Goal: Task Accomplishment & Management: Manage account settings

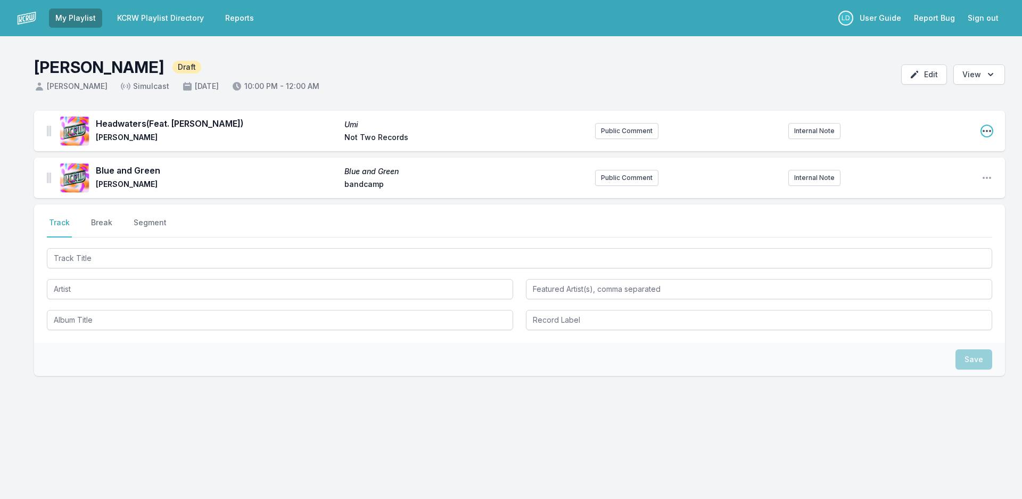
click at [985, 127] on icon "Open playlist item options" at bounding box center [987, 131] width 11 height 11
click at [936, 167] on button "Delete Entry" at bounding box center [932, 171] width 119 height 19
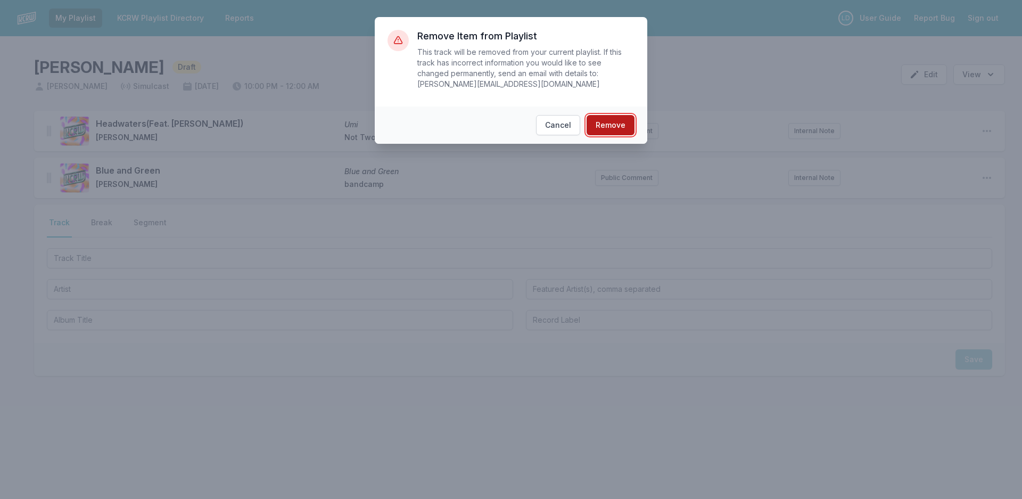
click at [598, 115] on button "Remove" at bounding box center [611, 125] width 48 height 20
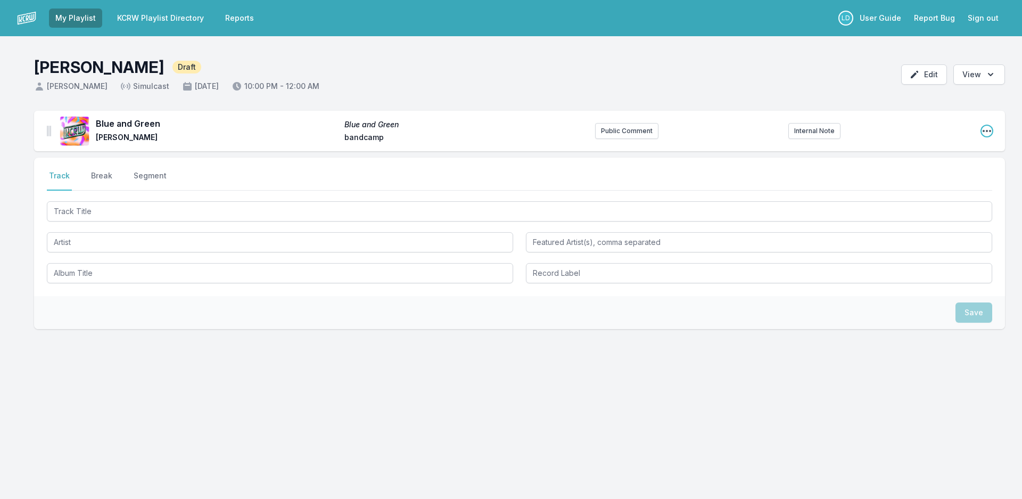
click at [987, 129] on icon "Open playlist item options" at bounding box center [987, 131] width 11 height 11
click at [915, 168] on button "Delete Entry" at bounding box center [932, 171] width 119 height 19
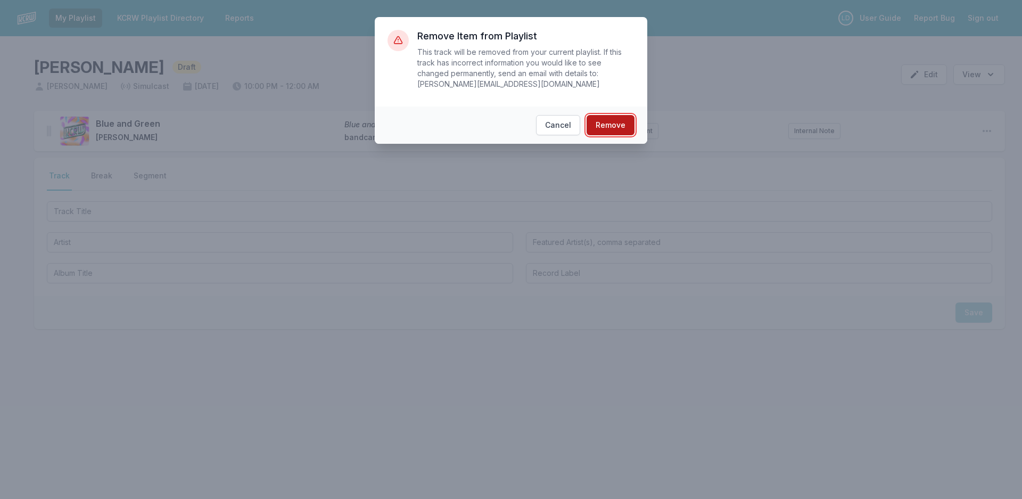
click at [610, 116] on button "Remove" at bounding box center [611, 125] width 48 height 20
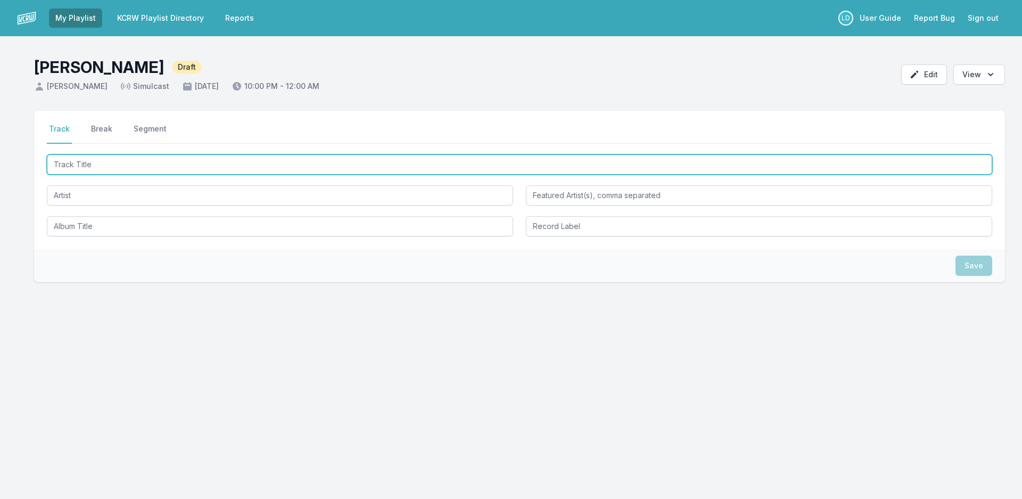
click at [131, 172] on input "Track Title" at bounding box center [519, 164] width 945 height 20
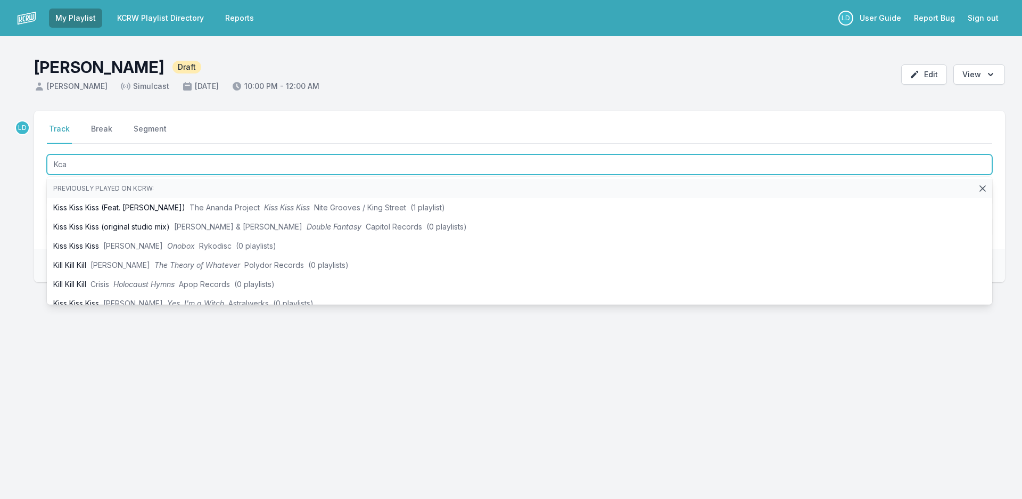
type input "Kcab"
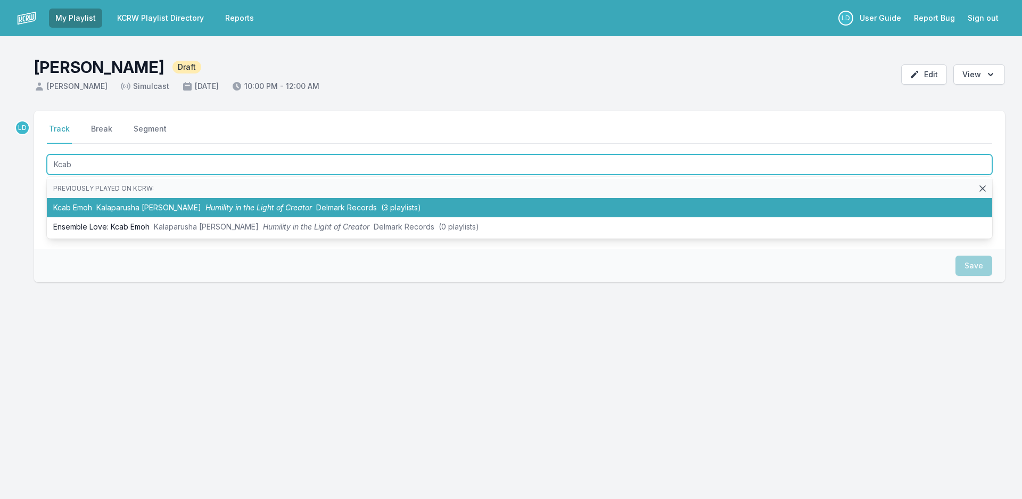
click at [170, 212] on li "Kcab [PERSON_NAME] [PERSON_NAME] Humility in the Light of Creator Delmark Recor…" at bounding box center [519, 207] width 945 height 19
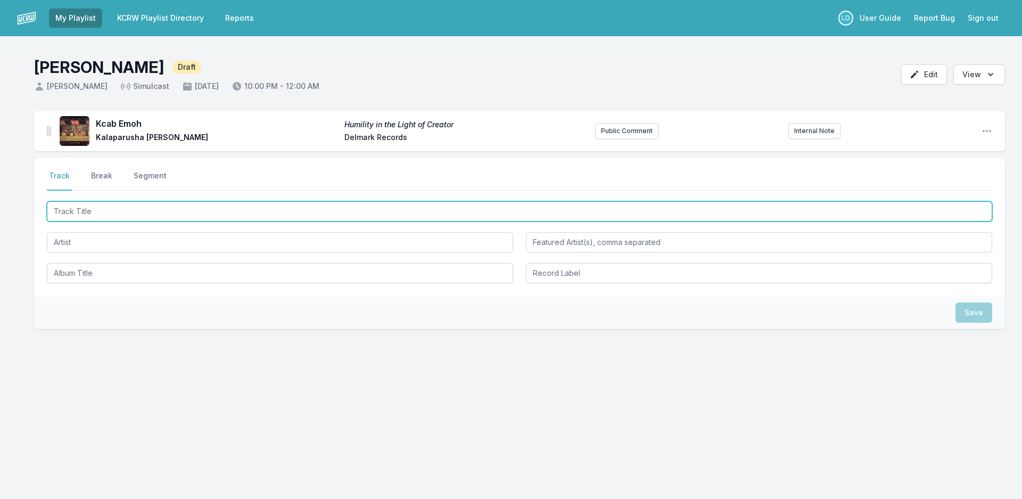
click at [100, 213] on input "Track Title" at bounding box center [519, 211] width 945 height 20
type input "Peace"
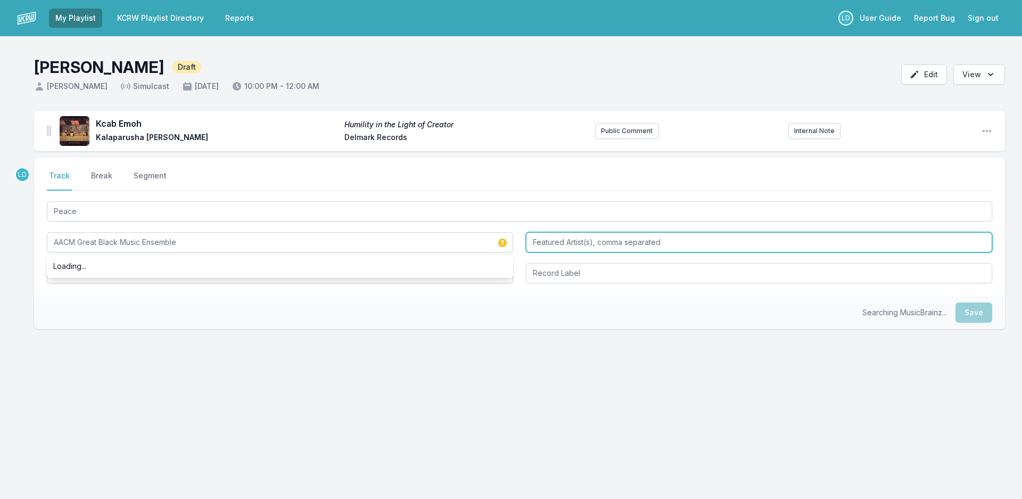
type input "AACM Great Black Music Ensemble"
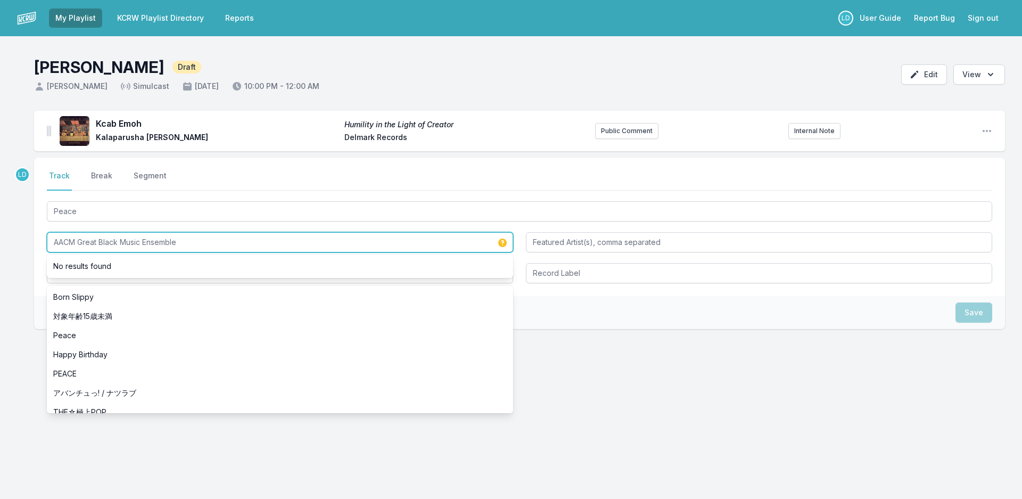
drag, startPoint x: 204, startPoint y: 242, endPoint x: 15, endPoint y: 240, distance: 189.0
click at [15, 240] on div "Kcab Emoh Humility in the Light of Creator Kalaparusha [PERSON_NAME] Delmark Re…" at bounding box center [511, 271] width 1022 height 320
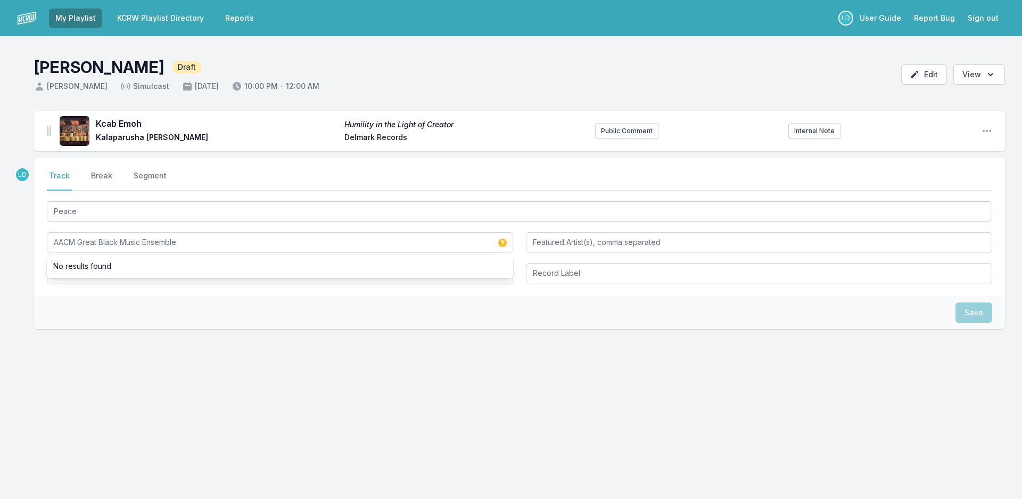
drag, startPoint x: 355, startPoint y: 372, endPoint x: 349, endPoint y: 372, distance: 6.4
click at [349, 372] on div "LD Select a tab Track Break Segment Track Break Segment Peace AACM Great Black …" at bounding box center [519, 278] width 971 height 240
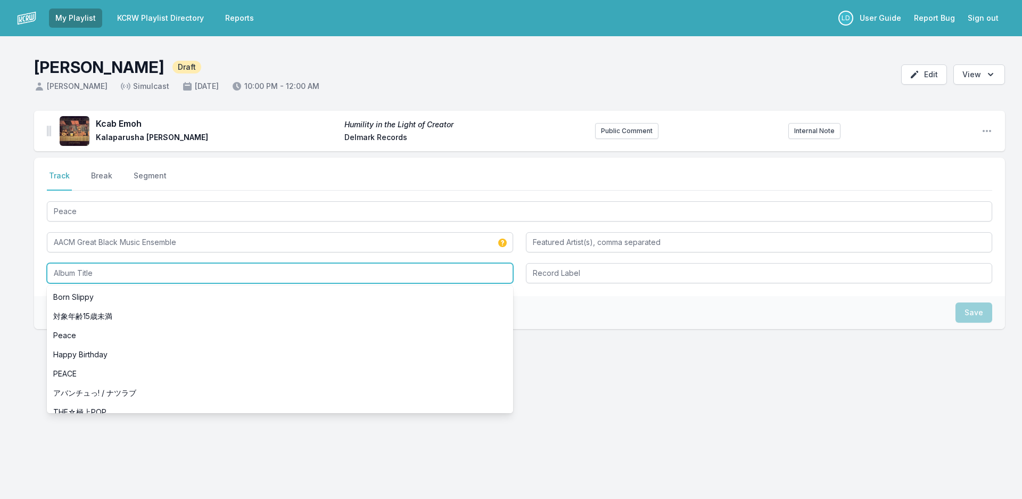
click at [98, 275] on input "Album Title" at bounding box center [280, 273] width 466 height 20
paste input "AACM Great Black Music Ensemble"
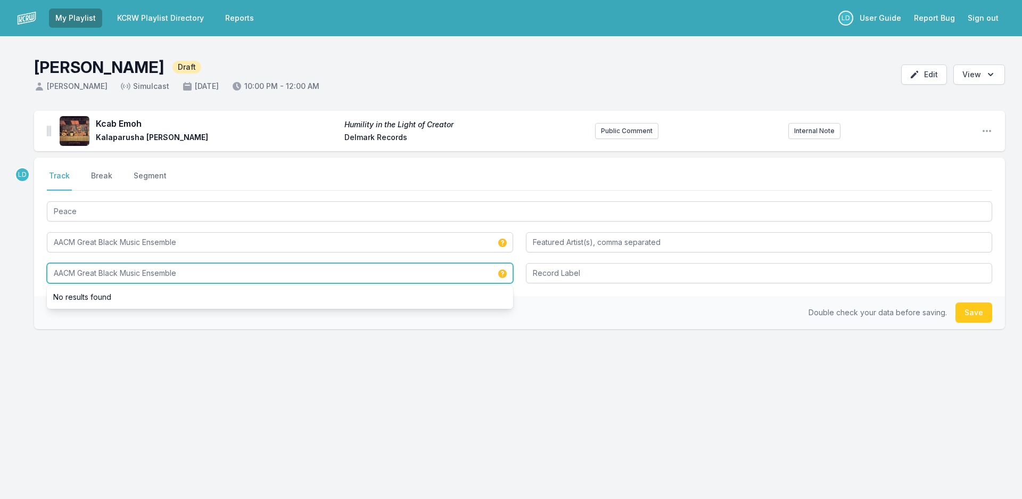
drag, startPoint x: 41, startPoint y: 271, endPoint x: 0, endPoint y: 271, distance: 41.0
click at [0, 271] on div "Kcab Emoh Humility in the Light of Creator Kalaparusha [PERSON_NAME] Delmark Re…" at bounding box center [511, 271] width 1022 height 320
type input "AACM Great Black Music Ensemble"
